Goal: Check status: Check status

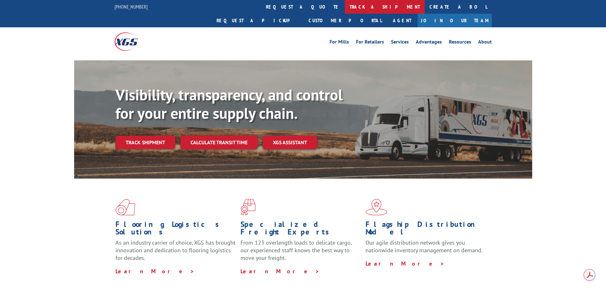
click at [345, 5] on link "track a shipment" at bounding box center [385, 7] width 80 height 14
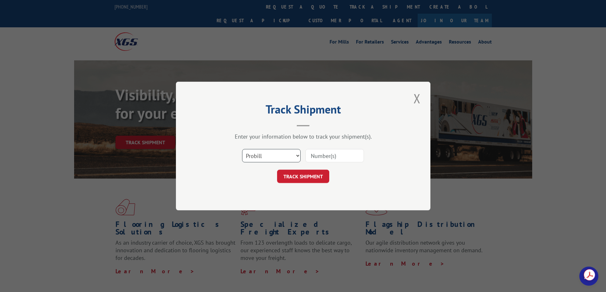
click at [279, 162] on select "Select category... Probill BOL PO" at bounding box center [271, 155] width 58 height 13
select select "bol"
click at [242, 149] on select "Select category... Probill BOL PO" at bounding box center [271, 155] width 58 height 13
click at [329, 155] on input at bounding box center [334, 155] width 58 height 13
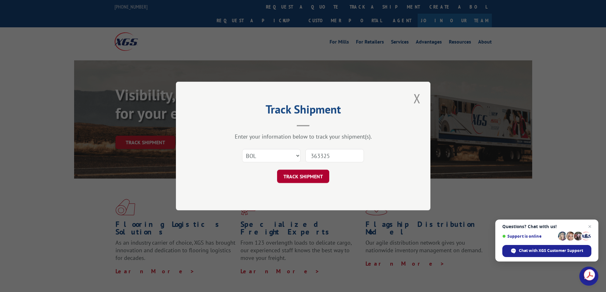
type input "363325"
click at [306, 178] on button "TRACK SHIPMENT" at bounding box center [303, 176] width 52 height 13
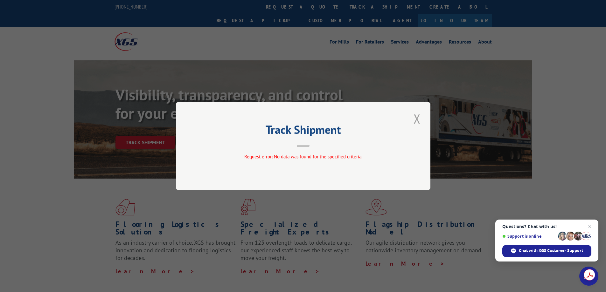
click at [416, 117] on button "Close modal" at bounding box center [416, 118] width 11 height 17
